Goal: Register for event/course

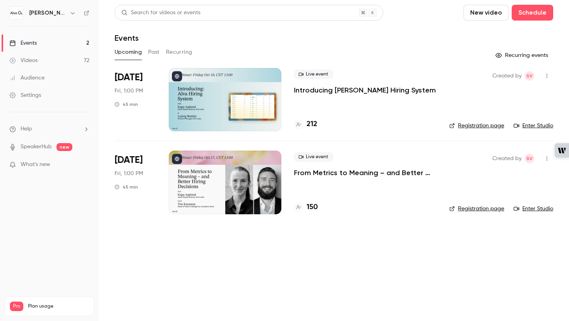
click at [549, 78] on icon "button" at bounding box center [546, 76] width 6 height 6
click at [427, 84] on div at bounding box center [284, 160] width 569 height 321
click at [367, 96] on div "Live event Introducing [PERSON_NAME] Hiring System 212" at bounding box center [365, 99] width 143 height 63
click at [368, 91] on p "Introducing [PERSON_NAME] Hiring System" at bounding box center [365, 89] width 142 height 9
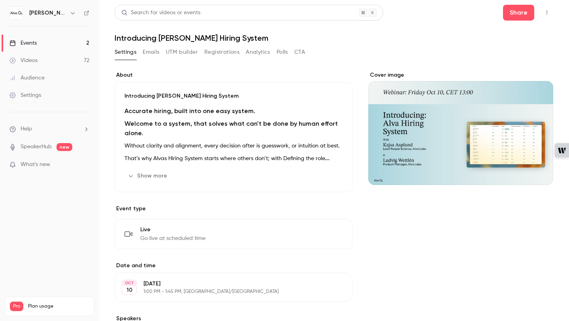
click at [550, 14] on button "button" at bounding box center [546, 12] width 13 height 13
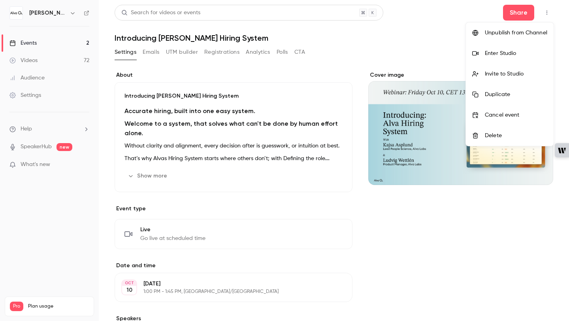
click at [493, 54] on div "Enter Studio" at bounding box center [515, 53] width 62 height 8
